Goal: Communication & Community: Answer question/provide support

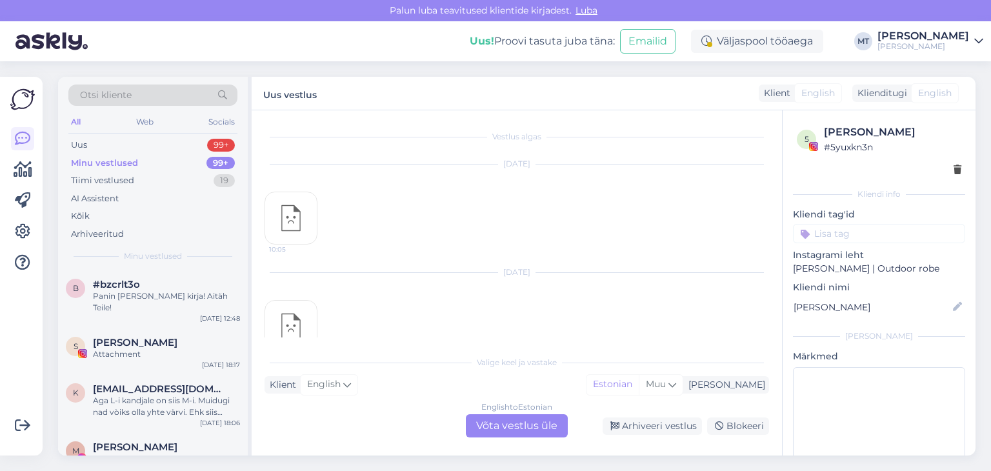
scroll to position [29, 0]
click at [129, 163] on div "Minu vestlused" at bounding box center [104, 163] width 67 height 13
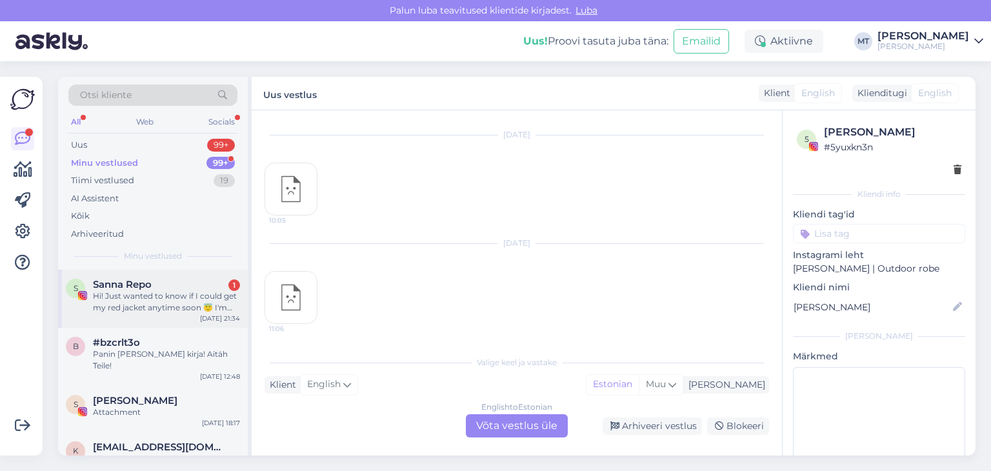
click at [134, 306] on div "Hi! Just wanted to know if I could get my red jacket anytime soon 😇 I'm having …" at bounding box center [166, 301] width 147 height 23
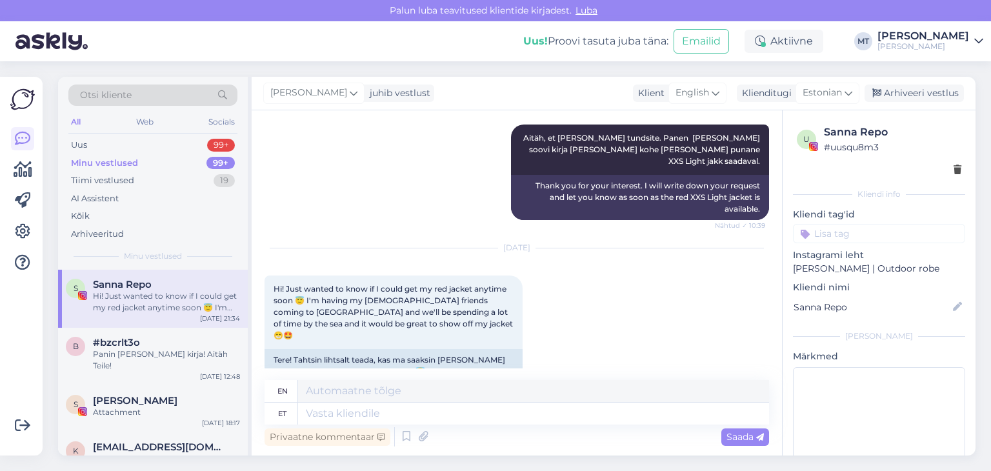
scroll to position [1479, 0]
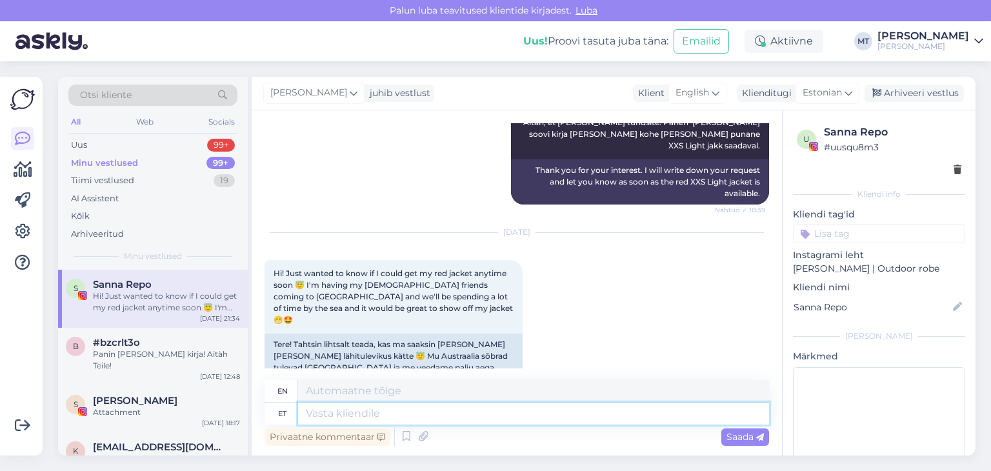
click at [351, 417] on textarea at bounding box center [533, 413] width 471 height 22
type textarea "Tere"
type textarea "Hello"
type textarea "Tere!"
type textarea "Hello!"
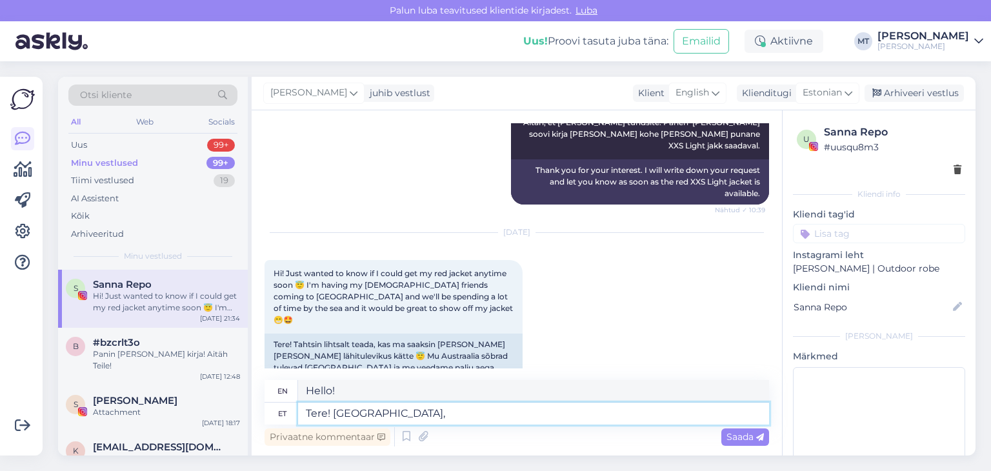
type textarea "Tere! [GEOGRAPHIC_DATA],"
type textarea "Hello! Thank you,"
type textarea "Tere! [GEOGRAPHIC_DATA], et"
type textarea "Hello! Thank you for"
type textarea "Tere! Aitäh, et kirjutasite."
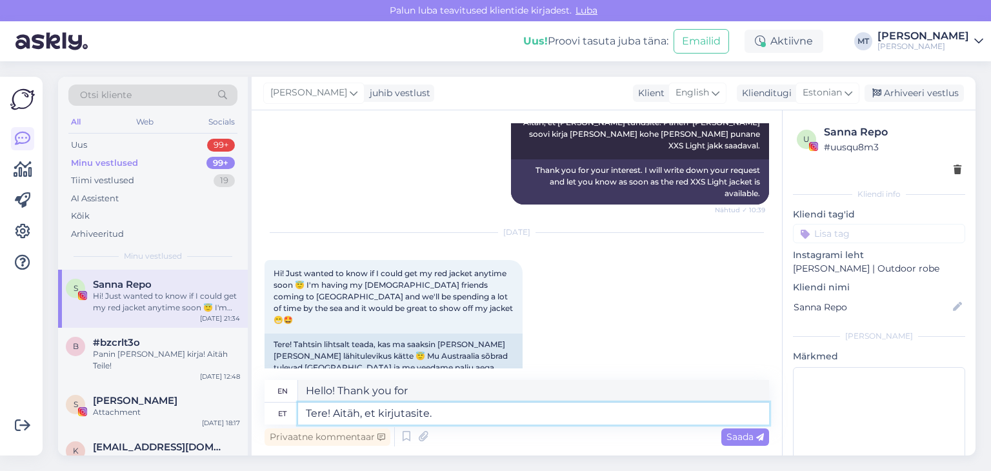
type textarea "Hello! Thank you for writing."
type textarea "Tere! Aitäh, et kirjutasite. [GEOGRAPHIC_DATA]"
type textarea "Hello! Thank you for writing. Red"
type textarea "Tere! Aitäh, et kirjutasite. Punaste"
type textarea "Hello! Thank you for writing. Reds"
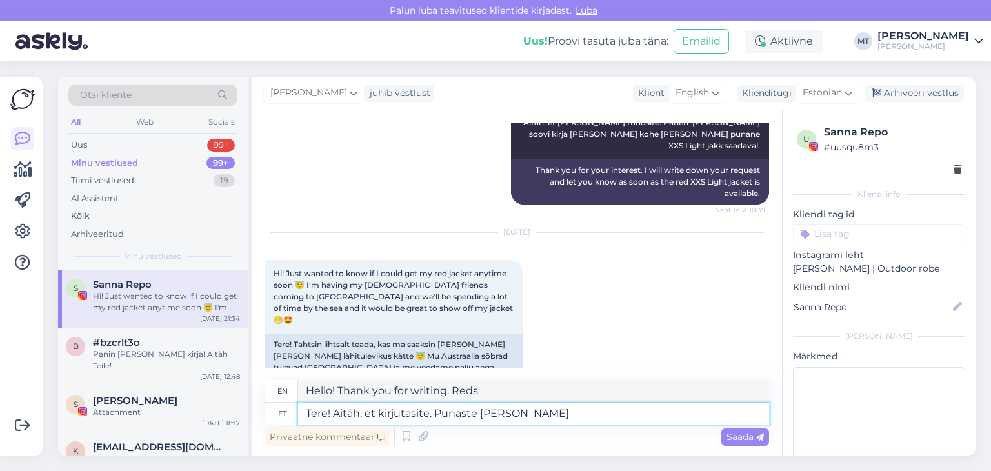
type textarea "Tere! Aitäh, et kirjutasite. Punaste [PERSON_NAME]"
type textarea "Hello! Thank you for writing. Punaste [PERSON_NAME]"
type textarea "Tere! Aitäh, et kirjutasite. Punaste [PERSON_NAME]"
type textarea "Hello! Thank you for writing. [PERSON_NAME] of the Reds"
type textarea "Tere! Aitäh, et kirjutasite. Punaste [PERSON_NAME] jakkide"
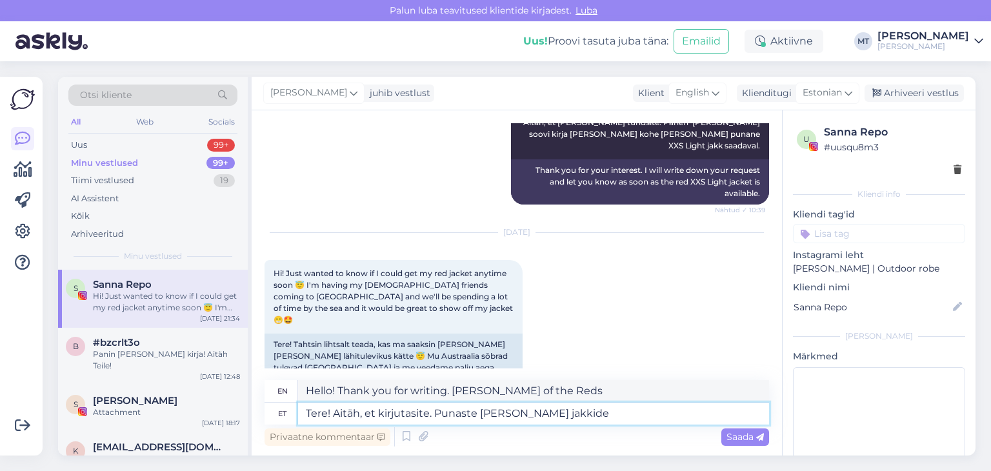
type textarea "Hello! Thank you for writing. Red [PERSON_NAME] jackets"
type textarea "Tere! Aitäh, et kirjutasite. Punaste [PERSON_NAME] jakkide läheb"
type textarea "Hello! Thank you for writing. The red [PERSON_NAME] jackets are going"
type textarea "Tere! Aitäh, et kirjutasite. Punaste [PERSON_NAME] jakkide läheb kahjuks"
type textarea "Hello! Thank you for writing. Unfortunately, the red [PERSON_NAME] jackets are …"
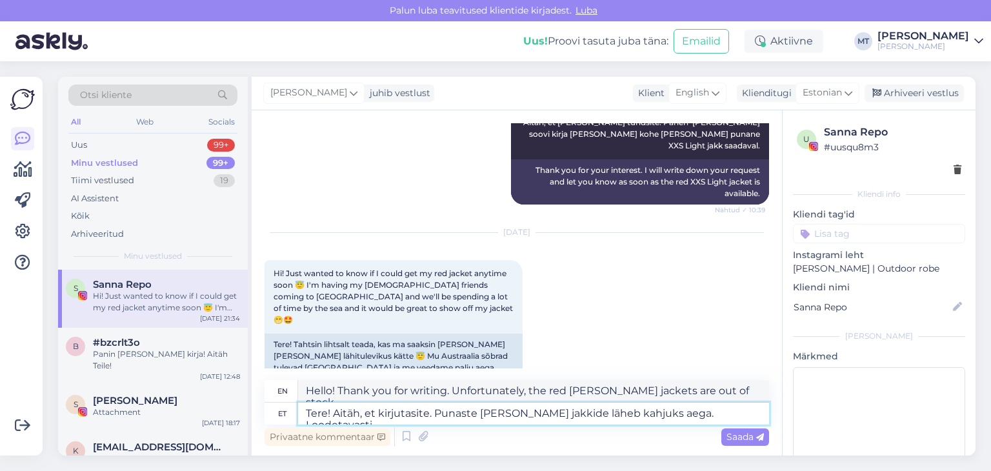
type textarea "Tere! Aitäh, et kirjutasite. Punaste [PERSON_NAME] jakkide läheb kahjuks aega. …"
type textarea "Hello! Thank you for writing. Unfortunately, the red [PERSON_NAME] jackets are …"
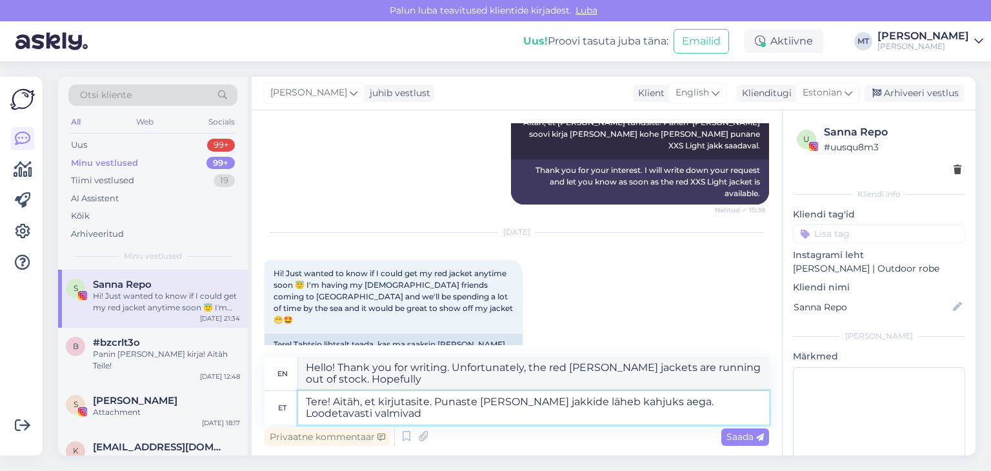
type textarea "Tere! Aitäh, et kirjutasite. Punaste [PERSON_NAME] jakkide läheb kahjuks aega. …"
type textarea "Hello! Thank you for writing. Unfortunately, the red [PERSON_NAME] jackets are …"
type textarea "Tere! Aitäh, et kirjutasite. Punaste [PERSON_NAME] jakkide läheb kahjuks aega. …"
type textarea "Hello! Thank you for writing. Unfortunately, the red [PERSON_NAME] jackets are …"
type textarea "Tere! Aitäh, et kirjutasite. Punaste [PERSON_NAME] jakkide läheb kahjuks aega. …"
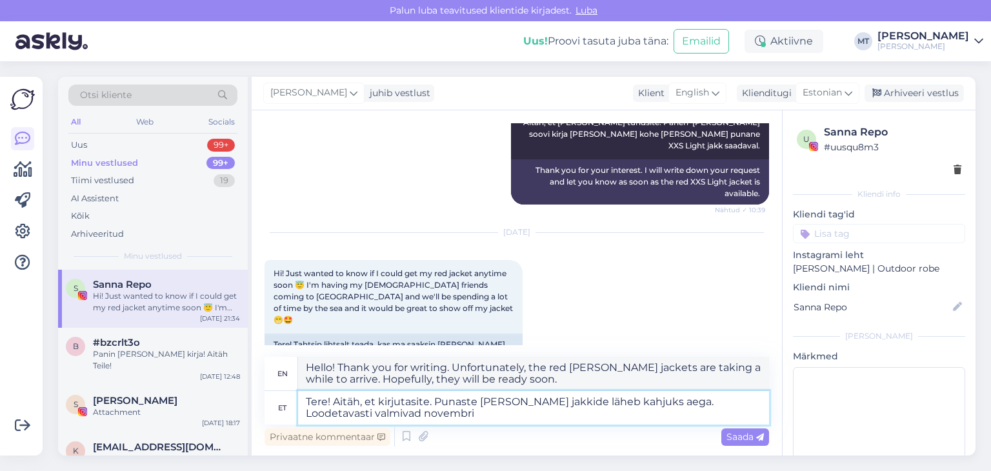
type textarea "Hello! Thank you for writing. Unfortunately, the red [PERSON_NAME] jackets are …"
type textarea "Tere! Aitäh, et kirjutasite. Punaste [PERSON_NAME] jakkide läheb kahjuks aega. …"
type textarea "Hello! Thank you for writing. Unfortunately, the red [PERSON_NAME] jackets are …"
type textarea "Tere! Aitäh, et kirjutasite. Punaste [PERSON_NAME] jakkide läheb kahjuks aega. …"
type textarea "Hello! Thank you for writing. Unfortunately, the red [PERSON_NAME] jackets are …"
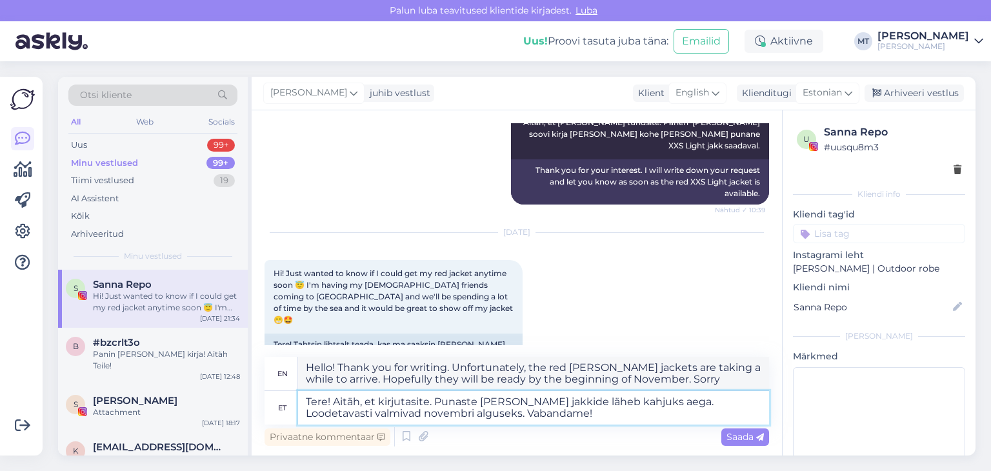
type textarea "Tere! Aitäh, et kirjutasite. Punaste [PERSON_NAME] jakkide läheb kahjuks aega. …"
type textarea "Hello! Thank you for writing. Unfortunately, the red [PERSON_NAME] jackets are …"
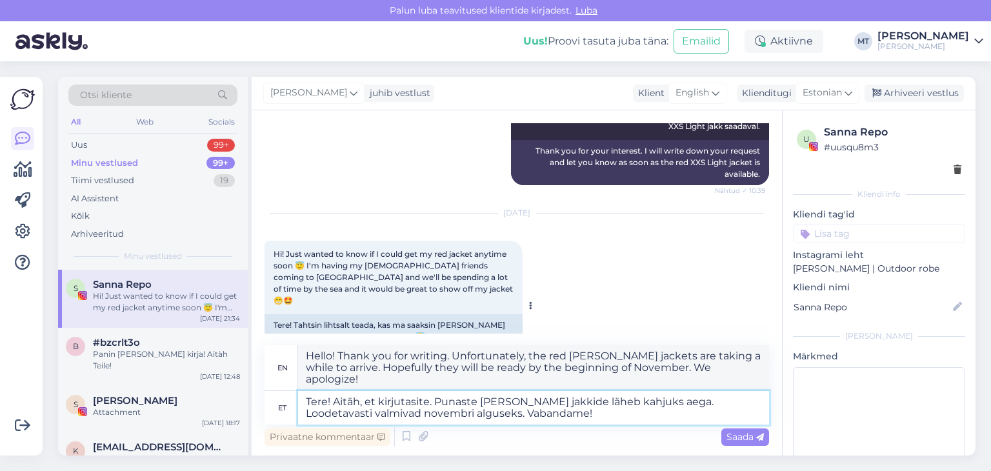
scroll to position [1514, 0]
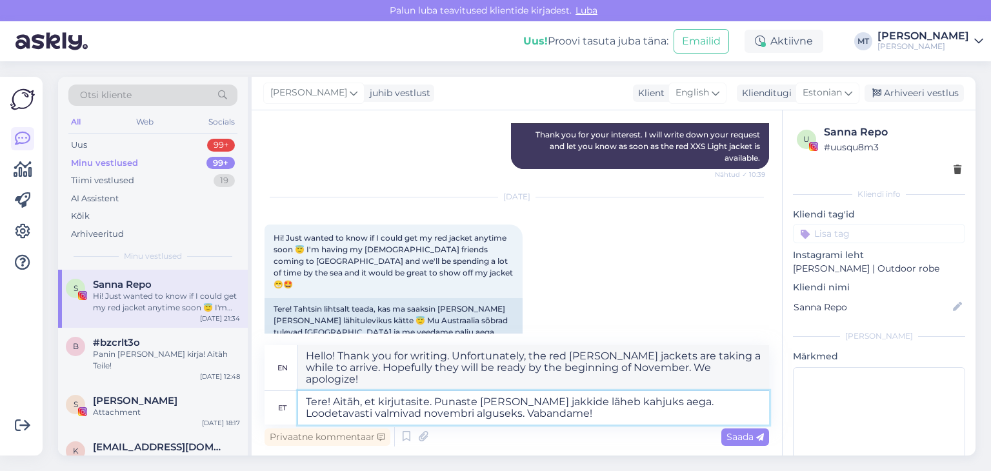
click at [440, 403] on textarea "Tere! Aitäh, et kirjutasite. Punaste [PERSON_NAME] jakkide läheb kahjuks aega. …" at bounding box center [533, 408] width 471 height 34
type textarea "Tere! Aitäh, et kirjutasite. unaste [PERSON_NAME] jakkide läheb kahjuks aega. L…"
type textarea "Hello! Thank you for writing. Unfortunately, the unaste [PERSON_NAME] jackets a…"
type textarea "Tere! Aitäh, et kirjutasite. Kaunaste [PERSON_NAME] jakkide läheb kahjuks aega.…"
type textarea "Hello! Thank you for writing. Unfortunately, the old [PERSON_NAME] jackets are …"
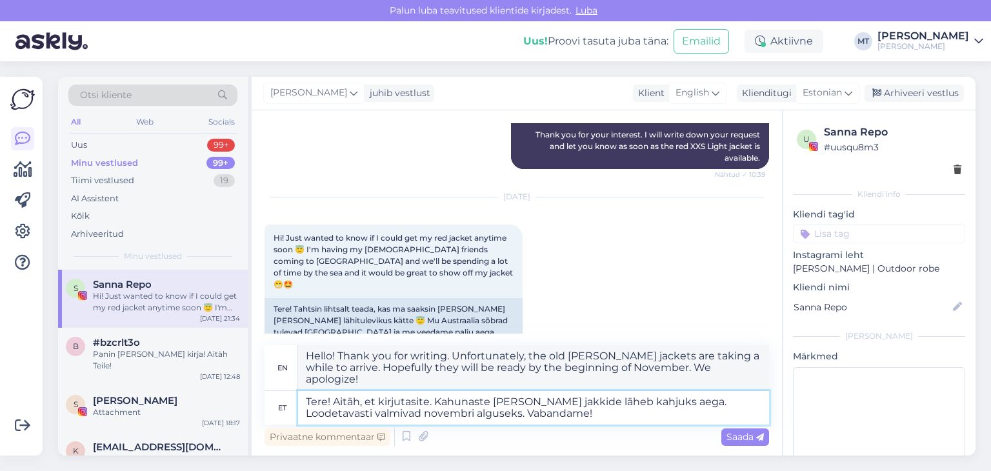
type textarea "Tere! Aitäh, et kirjutasite. Kahjunaste [PERSON_NAME] jakkide läheb kahjuks aeg…"
type textarea "Hello! Thank you for writing. Unfortunately, the Kaunas [PERSON_NAME] jackets a…"
type textarea "Tere! Aitäh, et kirjutasite. Kahjuunaste [PERSON_NAME] jakkide läheb kahjuks ae…"
type textarea "Hello! Thank you for writing. Unfortunately, the [PERSON_NAME] jackets are taki…"
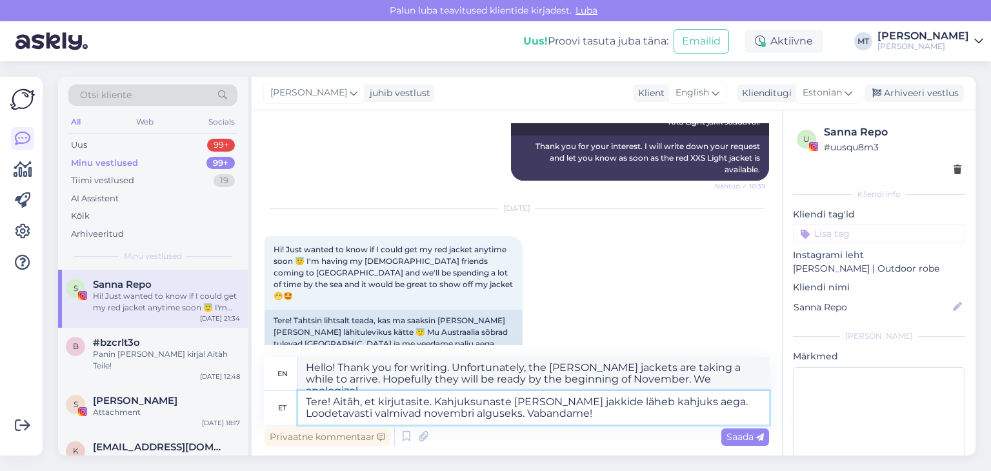
type textarea "Tere! Aitäh, et kirjutasite. Kahjuks unaste [PERSON_NAME] jakkide läheb kahjuks…"
type textarea "Hello! Thank you for writing. Unfortunately, the [PERSON_NAME] jackets are taki…"
type textarea "Tere! Aitäh, et kirjutasite. Kahjuks punaste [PERSON_NAME] jakkide läheb kahjuk…"
type textarea "Hello! Thank you for writing. Unfortunately, the red [PERSON_NAME] jackets are …"
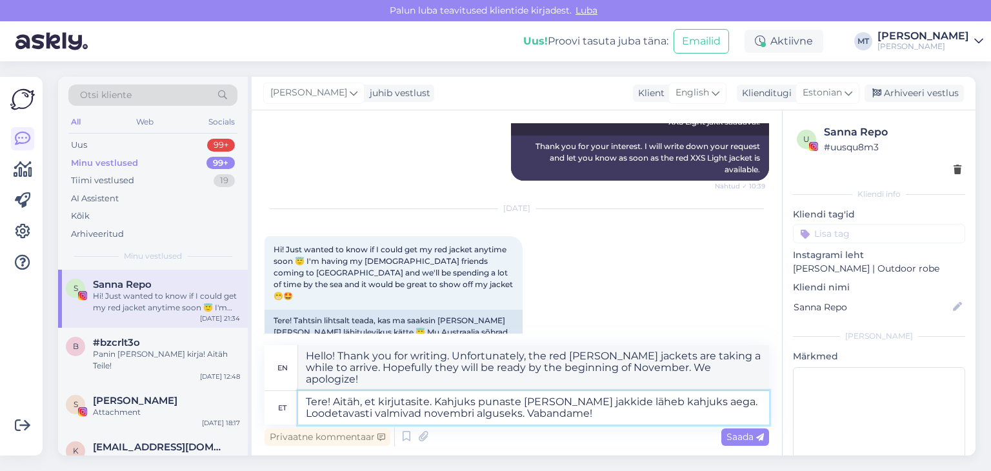
scroll to position [1514, 0]
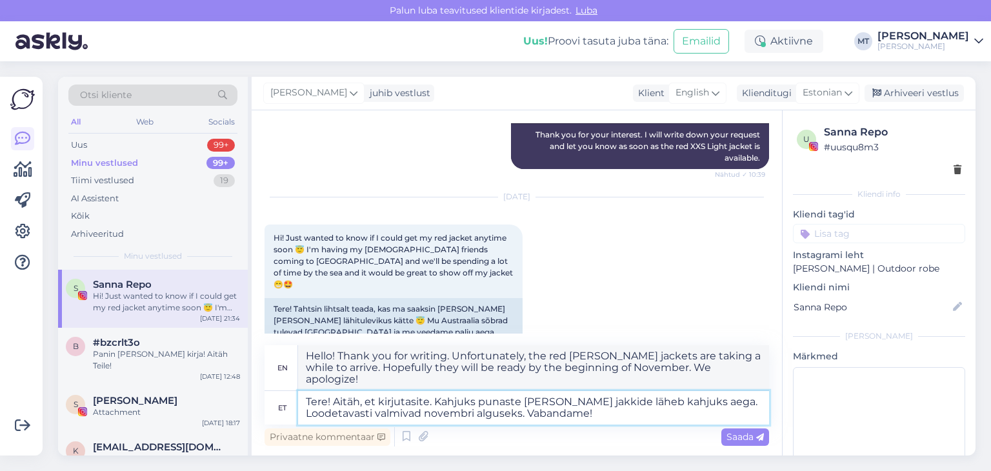
click at [617, 404] on textarea "Tere! Aitäh, et kirjutasite. Kahjuks punaste [PERSON_NAME] jakkide läheb kahjuk…" at bounding box center [533, 408] width 471 height 34
click at [614, 404] on textarea "Tere! Aitäh, et kirjutasite. Kahjuks punaste [PERSON_NAME] jakkide läheb kahjuk…" at bounding box center [533, 408] width 471 height 34
drag, startPoint x: 704, startPoint y: 397, endPoint x: 674, endPoint y: 404, distance: 31.0
click at [674, 404] on textarea "Tere! Aitäh, et kirjutasite. Kahjuks punaste [PERSON_NAME] jakkidega läheb kahj…" at bounding box center [533, 408] width 471 height 34
click at [627, 401] on textarea "Tere! Aitäh, et kirjutasite. Kahjuks punaste [PERSON_NAME] jakkidega läheb kahj…" at bounding box center [533, 408] width 471 height 34
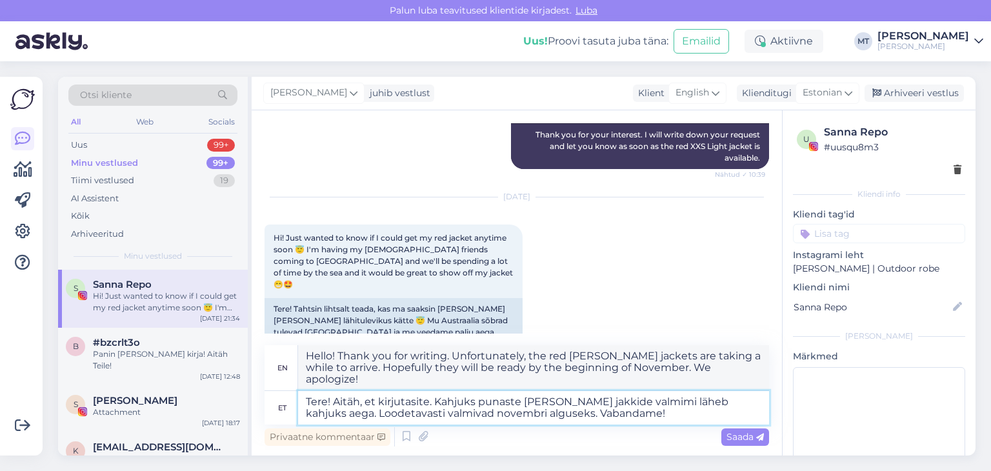
type textarea "Tere! Aitäh, et kirjutasite. Kahjuks punaste [PERSON_NAME] jakkide valmimis läh…"
type textarea "Hello! Thank you for writing. Unfortunately, the red [PERSON_NAME] jackets are …"
drag, startPoint x: 757, startPoint y: 404, endPoint x: 718, endPoint y: 406, distance: 39.4
click at [718, 406] on textarea "Tere! Aitäh, et kirjutasite. Kahjuks punaste [PERSON_NAME] jakkide valmimisega …" at bounding box center [533, 408] width 471 height 34
drag, startPoint x: 421, startPoint y: 417, endPoint x: 377, endPoint y: 416, distance: 44.5
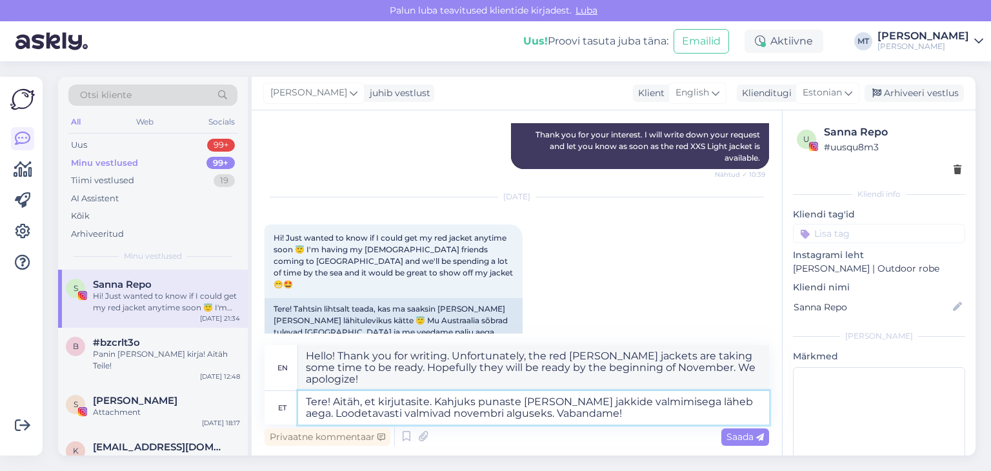
click at [377, 416] on textarea "Tere! Aitäh, et kirjutasite. Kahjuks punaste [PERSON_NAME] jakkide valmimisega …" at bounding box center [533, 408] width 471 height 34
type textarea "Tere! Aitäh, et kirjutasite. Kahjuks punaste [PERSON_NAME] jakkide valmimisega …"
type textarea "Hello! Thank you for writing. Unfortunately, the red [PERSON_NAME] jackets are …"
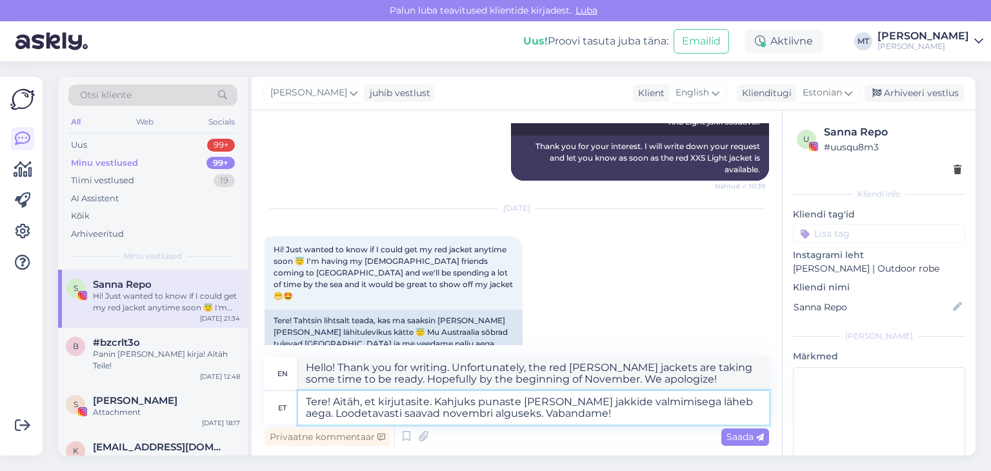
type textarea "Tere! Aitäh, et kirjutasite. Kahjuks punaste [PERSON_NAME] jakkide valmimisega …"
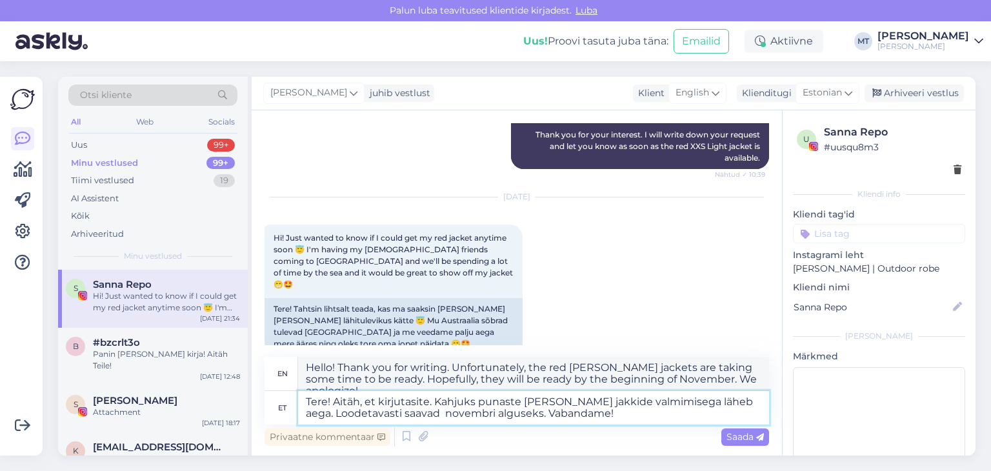
type textarea "Hello! Thank you for writing. Unfortunately, the red [PERSON_NAME] jackets are …"
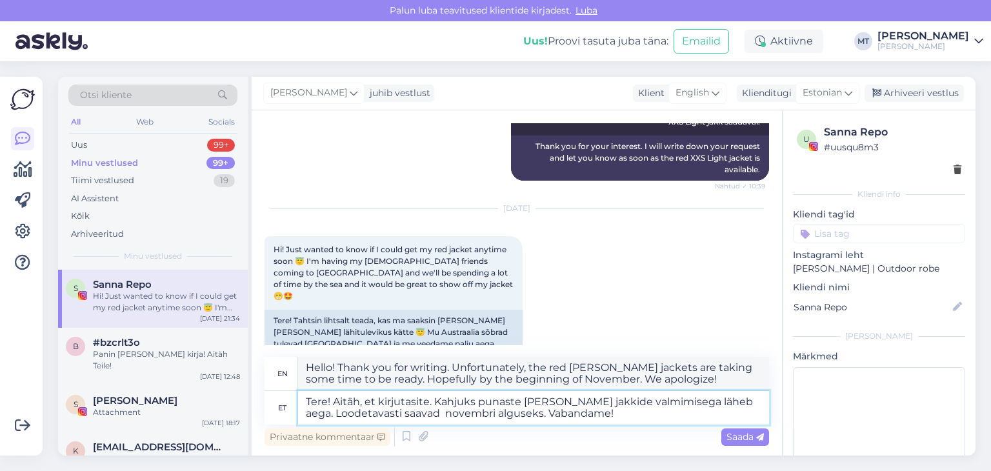
type textarea "Tere! Aitäh, et kirjutasite. Kahjuks punaste [PERSON_NAME] jakkide valmimisega …"
type textarea "Hello! Thank you for writing. Unfortunately, the red [PERSON_NAME] jackets are …"
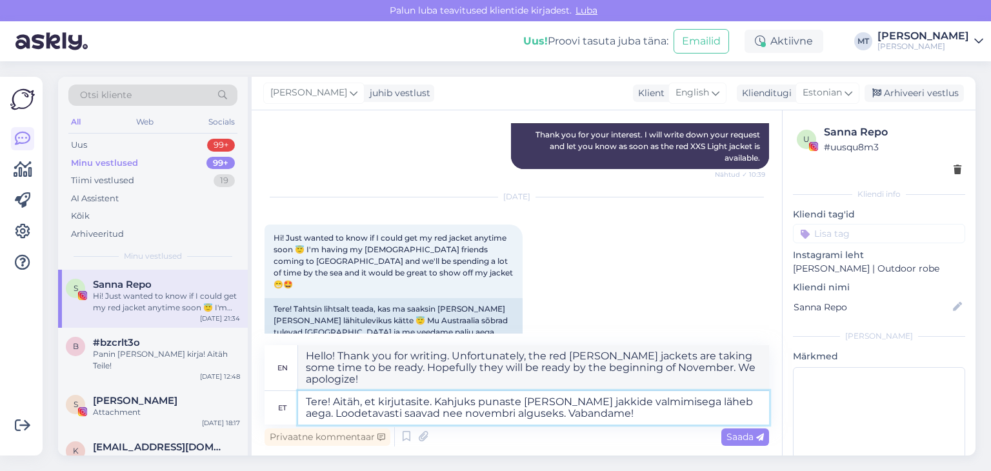
type textarea "Tere! Aitäh, et kirjutasite. Kahjuks punaste [PERSON_NAME] jakkide valmimisega …"
type textarea "Hello! Thank you for writing. Unfortunately, the red [PERSON_NAME] jackets are …"
type textarea "Tere! Aitäh, et kirjutasite. Kahjuks punaste [PERSON_NAME] jakkide valmimisega …"
type textarea "Hello! Thank you for writing. Unfortunately, the red [PERSON_NAME] jackets are …"
type textarea "Tere! Aitäh, et kirjutasite. Kahjuks punaste [PERSON_NAME] jakkide valmimisega …"
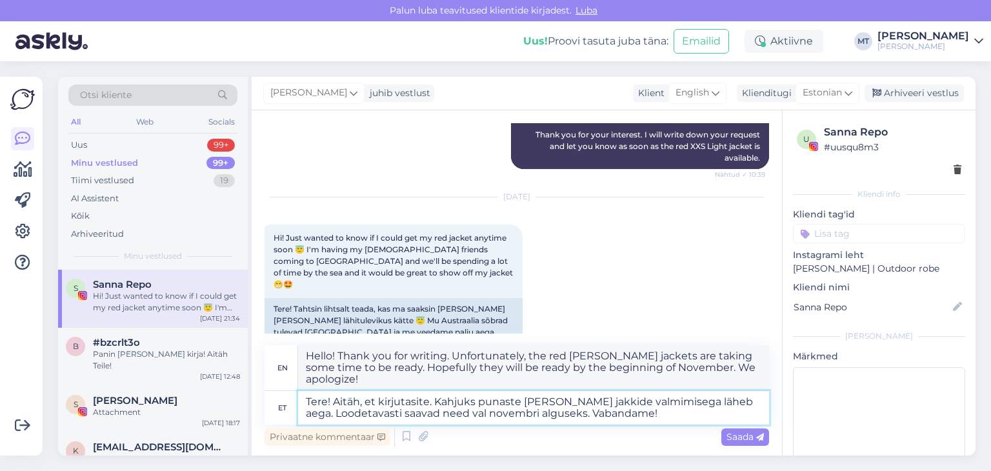
type textarea "Hello! Thank you for writing. Unfortunately, the red [PERSON_NAME] jackets are …"
type textarea "Tere! Aitäh, et kirjutasite. Kahjuks punaste [PERSON_NAME] jakkide valmimisega …"
type textarea "Hello! Thank you for writing. Unfortunately, the red [PERSON_NAME] jackets are …"
click at [653, 415] on textarea "Tere! Aitäh, et kirjutasite. Kahjuks punaste [PERSON_NAME] jakkide valmimisega …" at bounding box center [533, 408] width 471 height 34
type textarea "Tere! Aitäh, et kirjutasite. Kahjuks punaste [PERSON_NAME] jakkide valmimisega …"
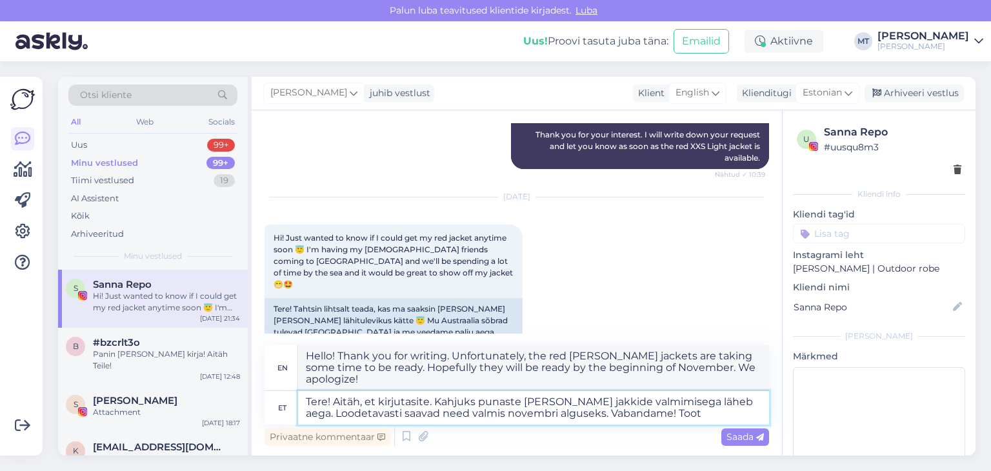
type textarea "Hello! Thank you for writing. Unfortunately, the red [PERSON_NAME] jackets are …"
type textarea "Tere! Aitäh, et kirjutasite. Kahjuks punaste [PERSON_NAME] jakkide valmimisega …"
type textarea "Hello! Thank you for writing. Unfortunately, the red [PERSON_NAME] jackets are …"
type textarea "Tere! Aitäh, et kirjutasite. Kahjuks punaste [PERSON_NAME] jakkide valmimisega …"
type textarea "Hello! Thank you for writing. Unfortunately, the red [PERSON_NAME] jackets are …"
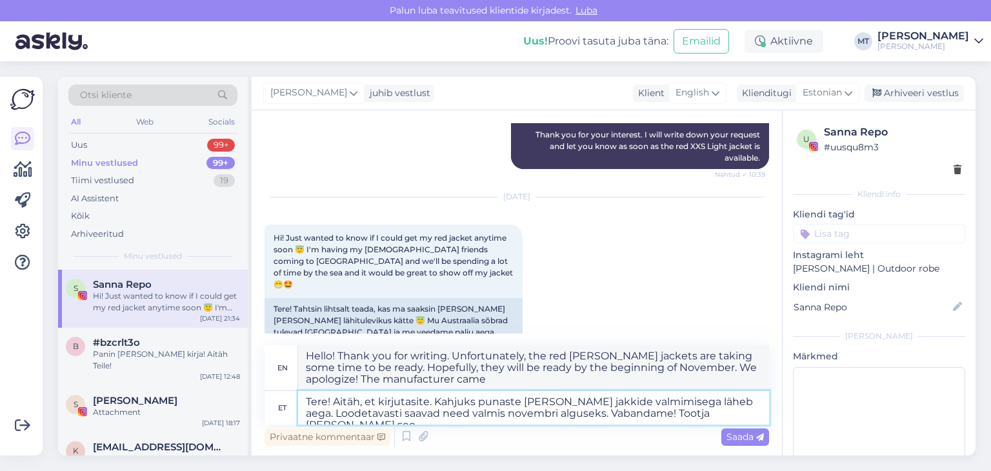
type textarea "Tere! Aitäh, et kirjutasite. Kahjuks punaste [PERSON_NAME] jakkide valmimisega …"
type textarea "Hello! Thank you for writing. Unfortunately, the red [PERSON_NAME] jackets are …"
type textarea "Tere! Aitäh, et kirjutasite. Kahjuks punaste [PERSON_NAME] jakkide valmimisega …"
type textarea "Hello! Thank you for writing. Unfortunately, the red [PERSON_NAME] jackets are …"
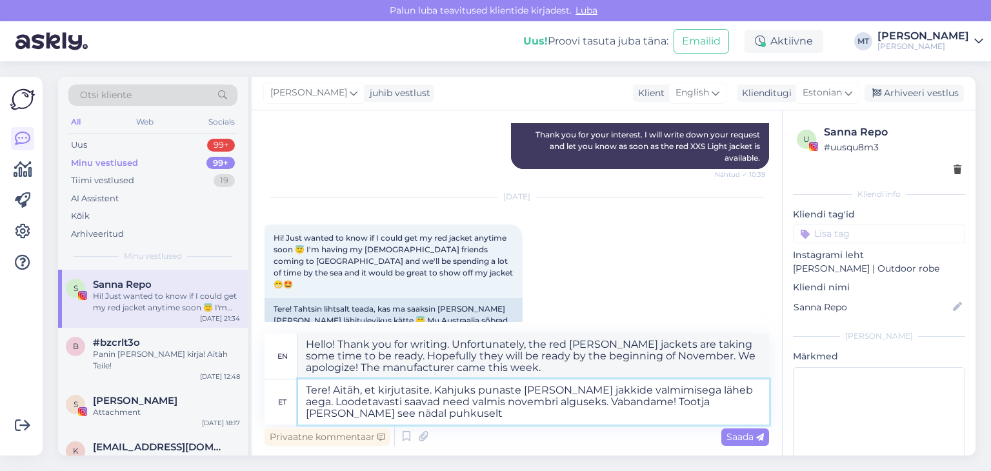
type textarea "Tere! Aitäh, et kirjutasite. Kahjuks punaste [PERSON_NAME] jakkide valmimisega …"
type textarea "Hello! Thank you for writing. Unfortunately, the red [PERSON_NAME] jackets are …"
type textarea "Tere! Aitäh, et kirjutasite. Kahjuks punaste [PERSON_NAME] jakkide valmimisega …"
type textarea "Hello! Thank you for writing. Unfortunately, the red [PERSON_NAME] jackets are …"
type textarea "Tere! Aitäh, et kirjutasite. Kahjuks punaste [PERSON_NAME] jakkide valmimisega …"
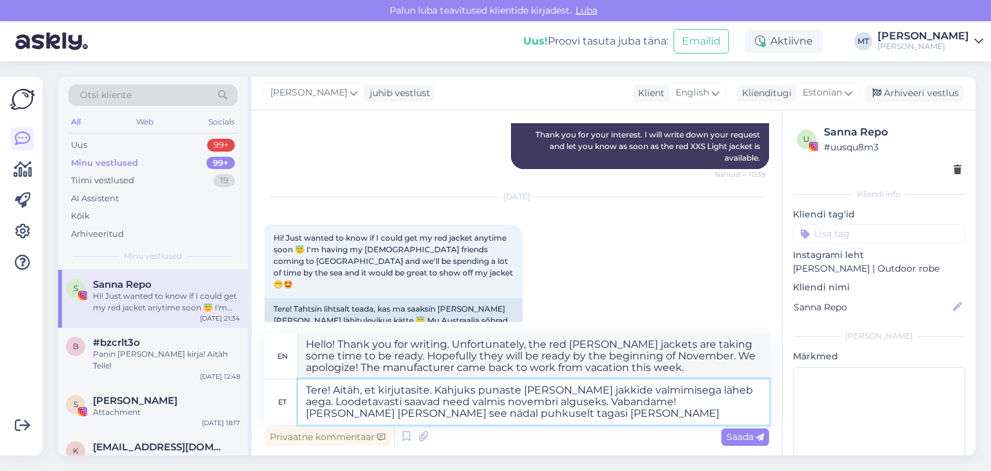
type textarea "Hello! Thank you for writing. Unfortunately, the red [PERSON_NAME] jackets are …"
type textarea "Tere! Aitäh, et kirjutasite. Kahjuks punaste [PERSON_NAME] jakkide valmimisega …"
type textarea "Hello! Thank you for writing. Unfortunately, the red [PERSON_NAME] jackets are …"
type textarea "Tere! Aitäh, et kirjutasite. Kahjuks punaste [PERSON_NAME] jakkide valmimisega …"
type textarea "Hello! Thank you for writing. Unfortunately, the red [PERSON_NAME] jackets are …"
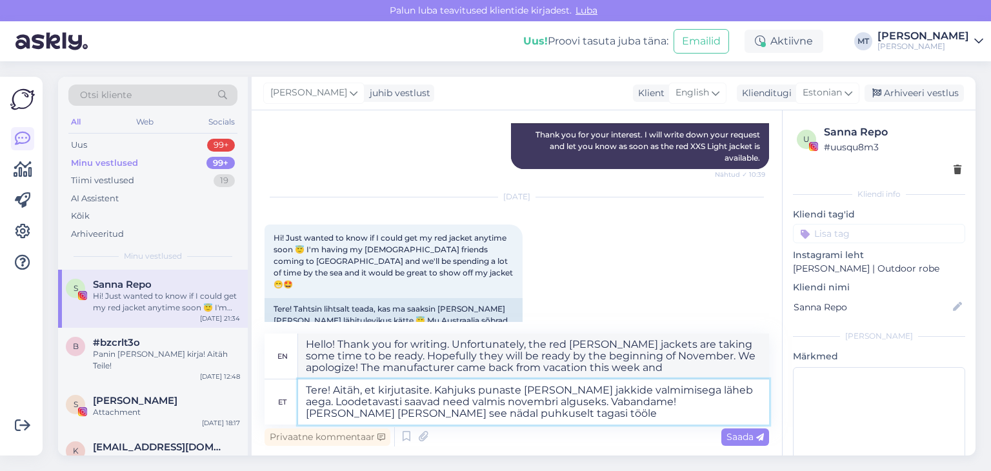
type textarea "Tere! Aitäh, et kirjutasite. Kahjuks punaste [PERSON_NAME] jakkide valmimisega …"
type textarea "Hello! Thank you for writing. Unfortunately, the red [PERSON_NAME] jackets are …"
type textarea "Tere! Aitäh, et kirjutasite. Kahjuks punaste [PERSON_NAME] jakkide valmimisega …"
type textarea "Hello! Thank you for writing. Unfortunately, the red [PERSON_NAME] jackets are …"
type textarea "Tere! Aitäh, et kirjutasite. Kahjuks punaste [PERSON_NAME] jakkide valmimisega …"
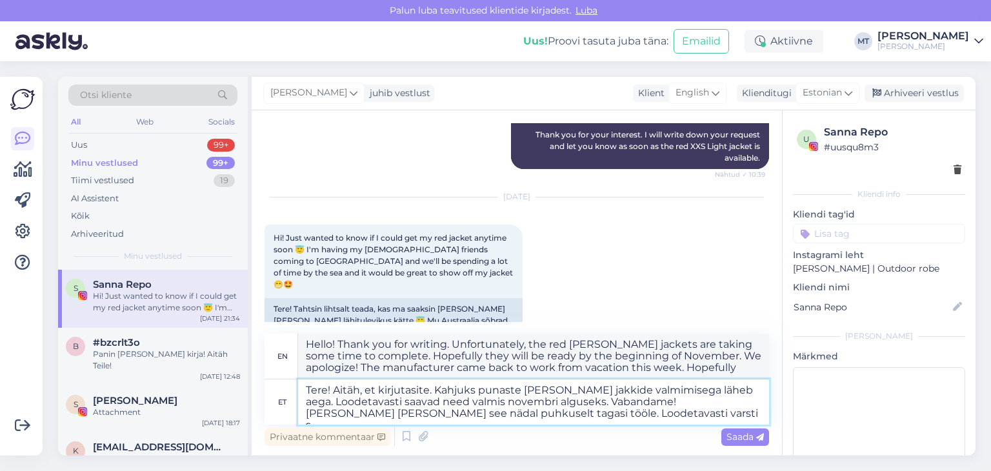
type textarea "Hello! Thank you for writing. Unfortunately, the red [PERSON_NAME] jackets are …"
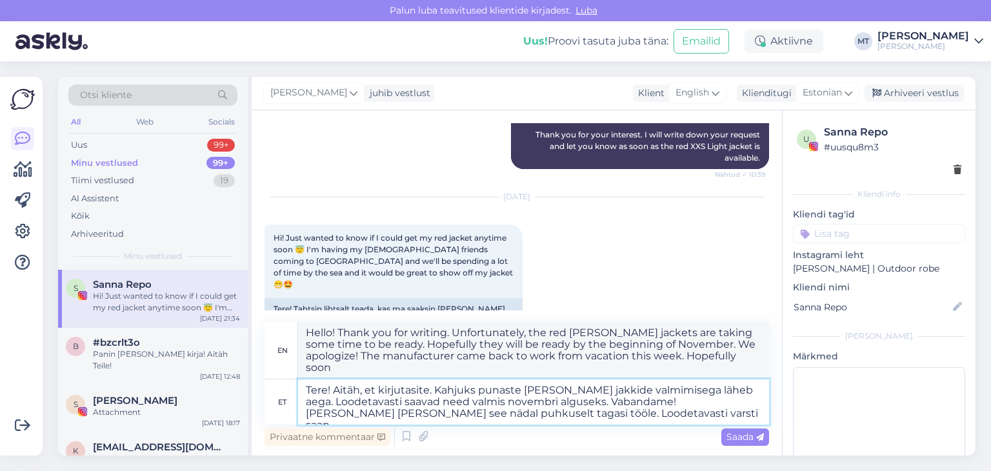
type textarea "Tere! Aitäh, et kirjutasite. Kahjuks punaste [PERSON_NAME] jakkide valmimisega …"
type textarea "Hello! Thank you for writing. Unfortunately, the red [PERSON_NAME] jackets are …"
type textarea "Tere! Aitäh, et kirjutasite. Kahjuks punaste [PERSON_NAME] jakkide valmimisega …"
type textarea "Hello! Thank you for writing. Unfortunately, the red [PERSON_NAME] jackets are …"
type textarea "Tere! Aitäh, et kirjutasite. Kahjuks punaste [PERSON_NAME] jakkide valmimisega …"
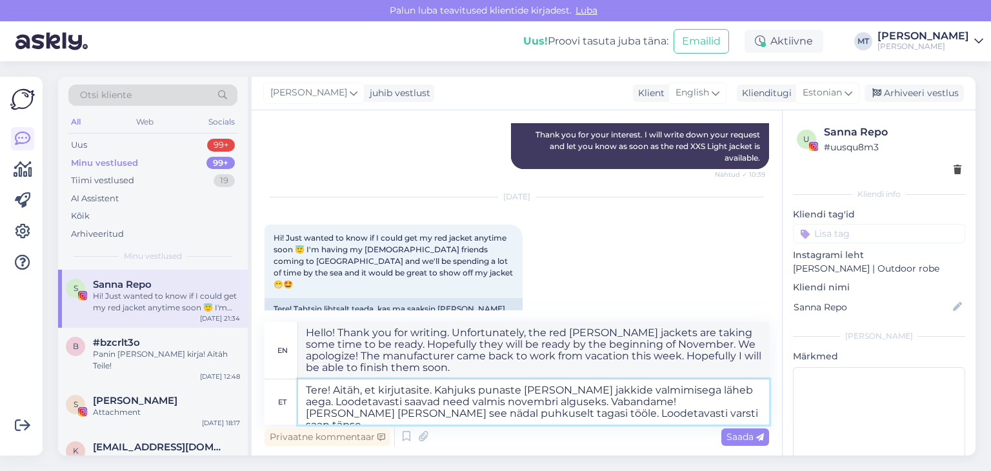
type textarea "Hello! Thank you for writing. Unfortunately, the red [PERSON_NAME] jackets are …"
type textarea "Tere! Aitäh, et kirjutasite. Kahjuks punaste [PERSON_NAME] jakkide valmimisega …"
type textarea "Hello! Thank you for writing. Unfortunately, the red [PERSON_NAME] jackets are …"
type textarea "Tere! Aitäh, et kirjutasite. Kahjuks punaste [PERSON_NAME] jakkide valmimisega …"
type textarea "Hello! Thank you for writing. Unfortunately, the red [PERSON_NAME] jackets are …"
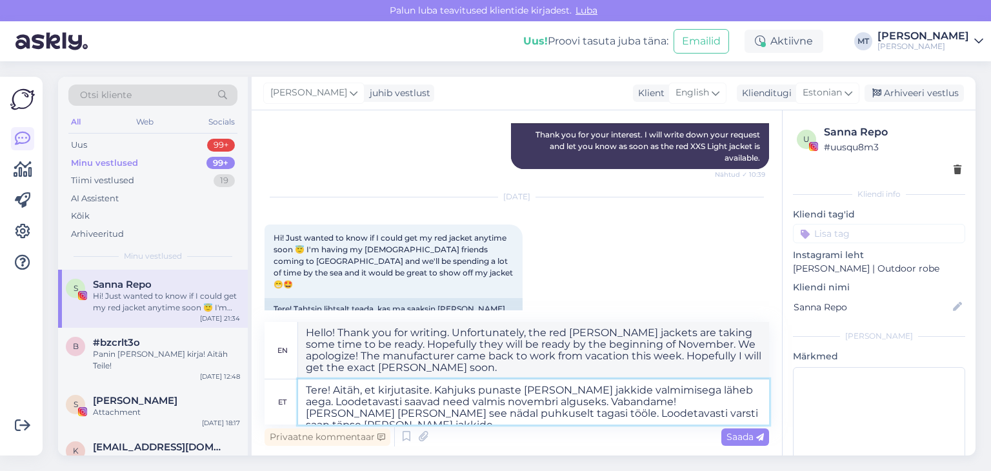
type textarea "Tere! Aitäh, et kirjutasite. Kahjuks punaste [PERSON_NAME] jakkide valmimisega …"
type textarea "Hello! Thank you for writing. Unfortunately, it will take some time to complete…"
type textarea "Tere! Aitäh, et kirjutasite. Kahjuks punaste [PERSON_NAME] jakkide valmimisega …"
type textarea "Hello! Thank you for writing. Unfortunately, the red [PERSON_NAME] jackets are …"
type textarea "Tere! Aitäh, et kirjutasite. Kahjuks punaste [PERSON_NAME] jakkide valmimisega …"
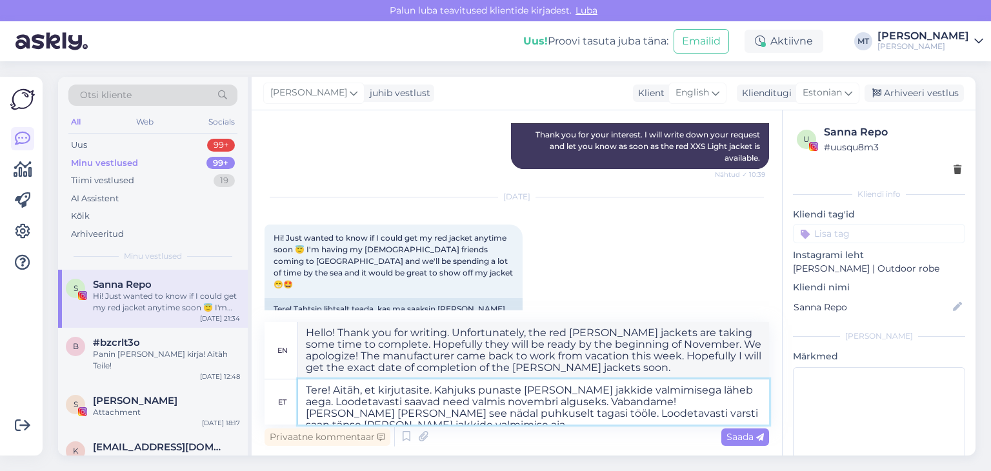
type textarea "Hello! Thank you for writing. Unfortunately, the red [PERSON_NAME] jackets are …"
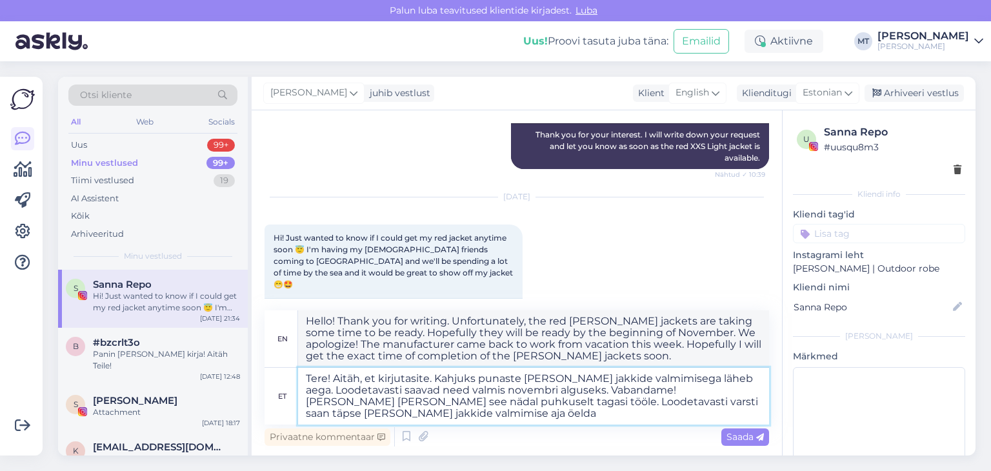
type textarea "Tere! Aitäh, et kirjutasite. Kahjuks punaste [PERSON_NAME] jakkide valmimisega …"
type textarea "Hello! Thank you for writing. Unfortunately, the red [PERSON_NAME] jackets are …"
type textarea "Tere! Aitäh, et kirjutasite. Kahjuks punaste [PERSON_NAME] jakkide valmimisega …"
click at [733, 438] on span "Saada" at bounding box center [744, 437] width 37 height 12
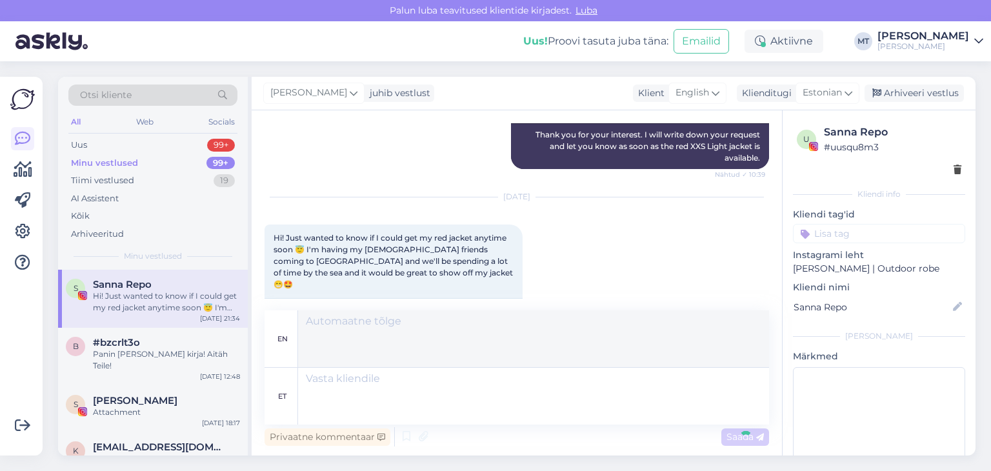
scroll to position [1689, 0]
